Goal: Find specific page/section: Find specific page/section

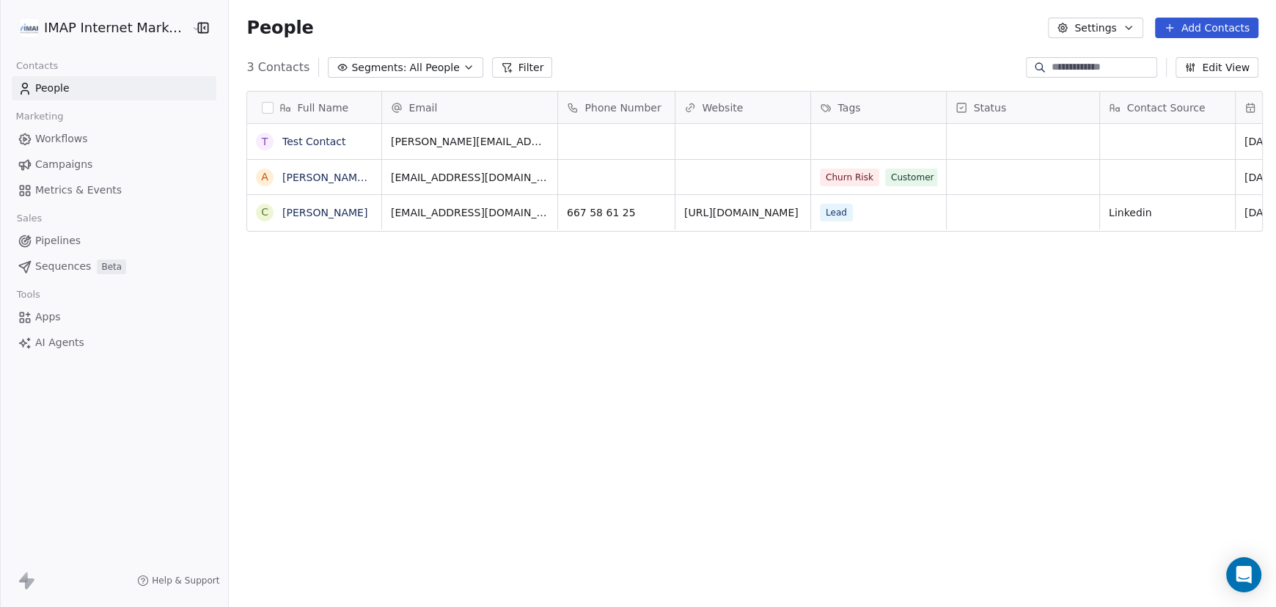
scroll to position [523, 1040]
click at [125, 29] on html "IMAP Internet Marketing SL Contacts People Marketing Workflows Campaigns Metric…" at bounding box center [638, 303] width 1276 height 607
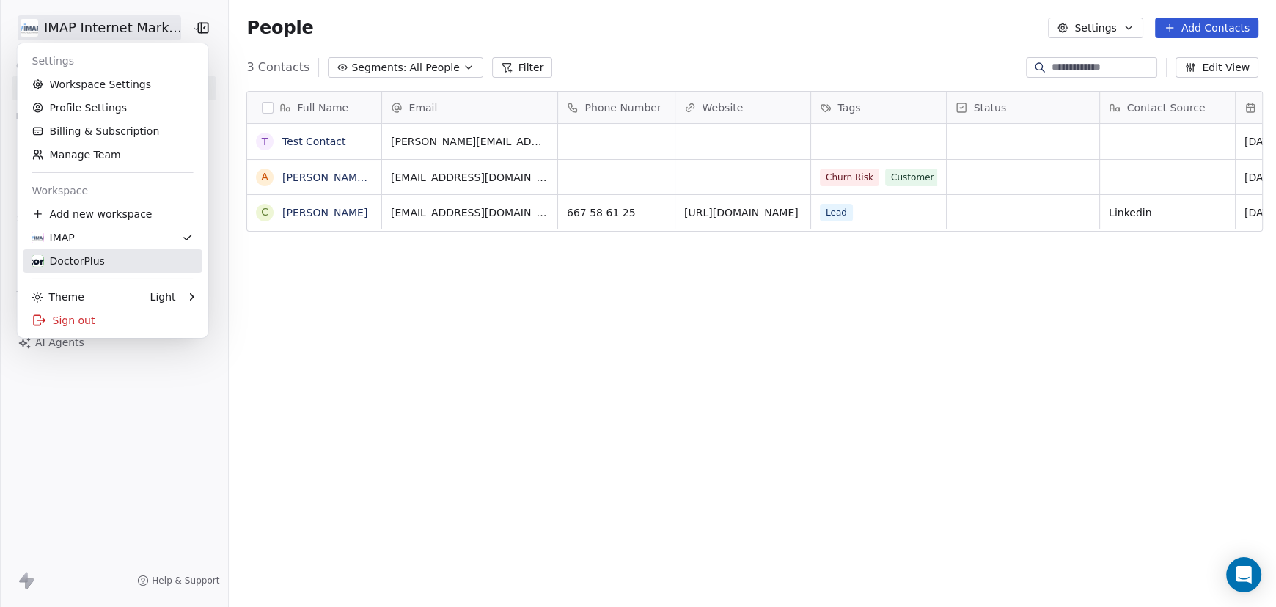
click at [92, 258] on div "DoctorPlus" at bounding box center [68, 261] width 73 height 15
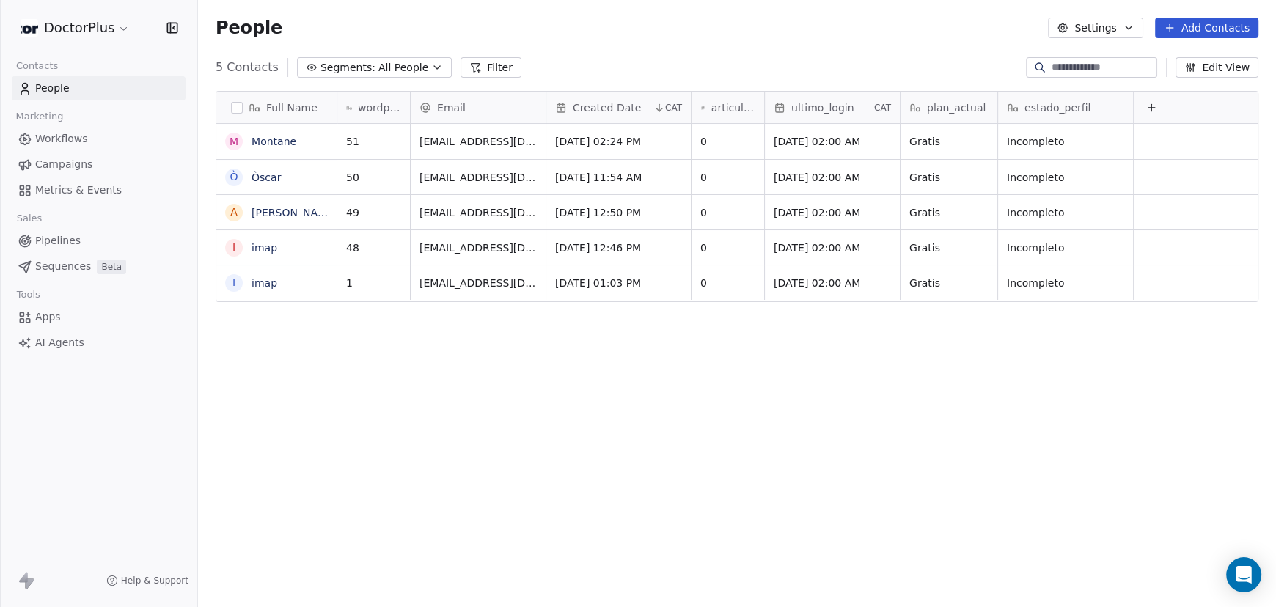
scroll to position [523, 1067]
click at [73, 141] on span "Workflows" at bounding box center [61, 138] width 53 height 15
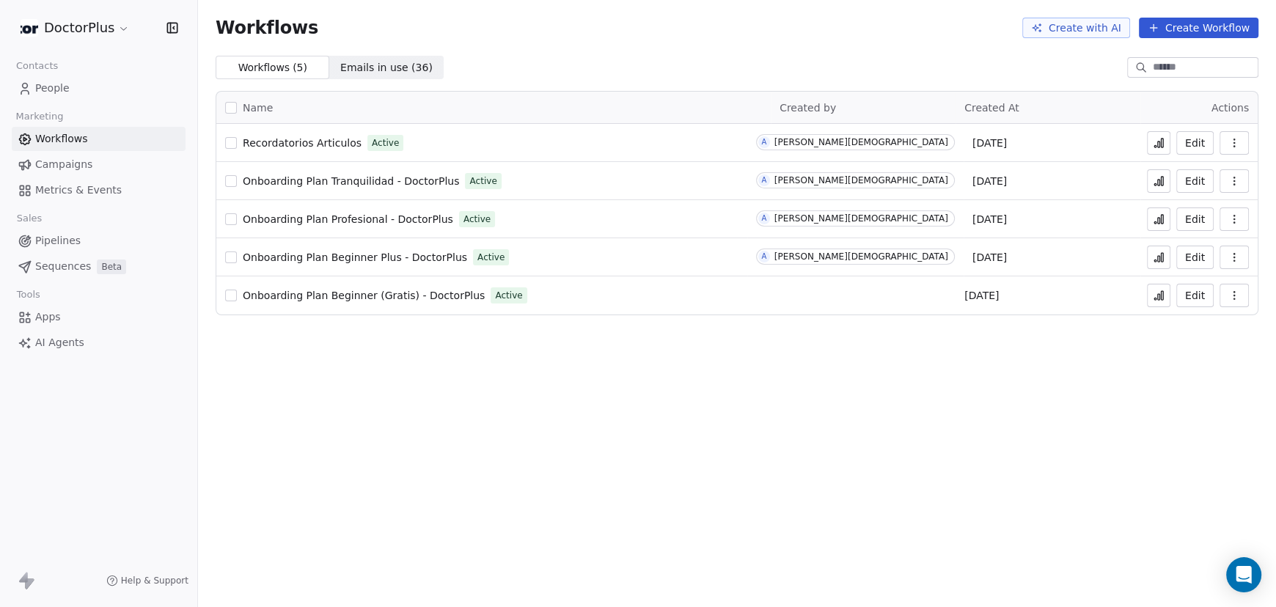
click at [345, 299] on span "Onboarding Plan Beginner (Gratis) - DoctorPlus" at bounding box center [364, 296] width 242 height 12
